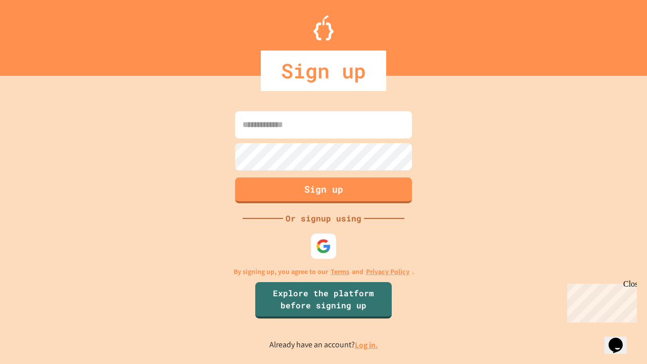
click at [367, 345] on link "Log in." at bounding box center [366, 345] width 23 height 11
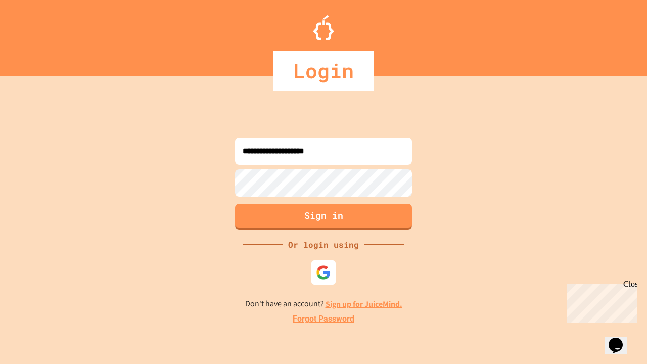
type input "**********"
